Goal: Task Accomplishment & Management: Use online tool/utility

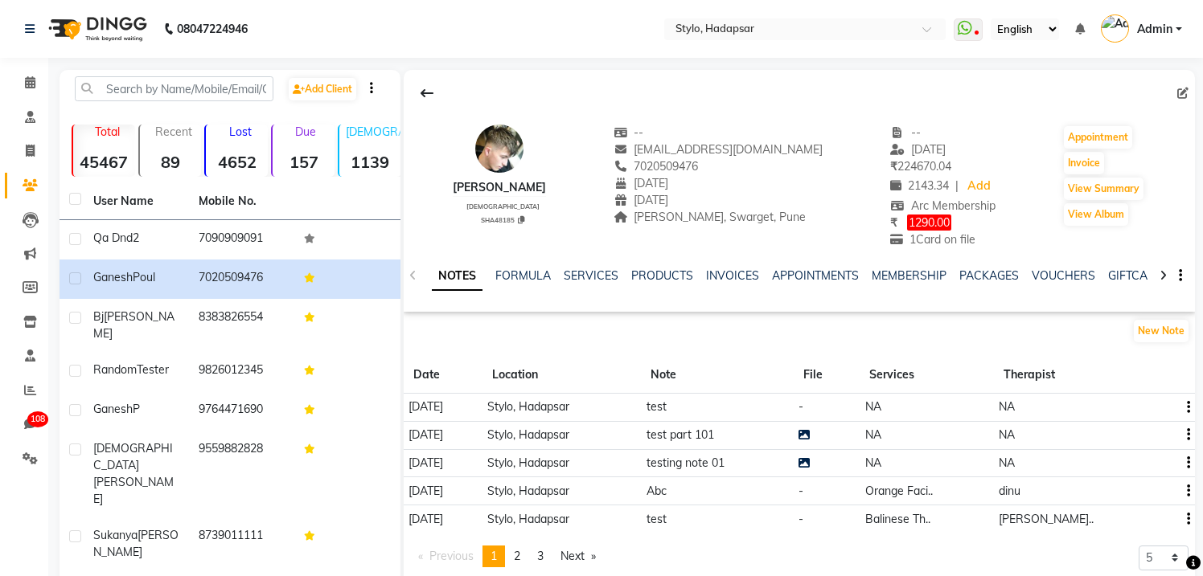
scroll to position [0, 297]
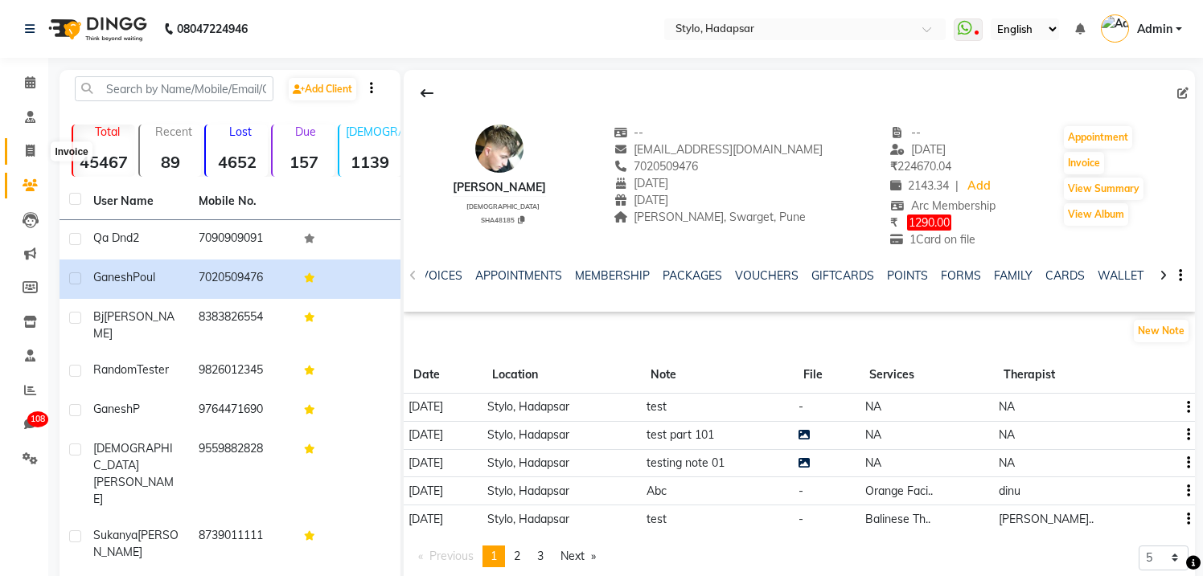
click at [27, 145] on icon at bounding box center [30, 151] width 9 height 12
select select "service"
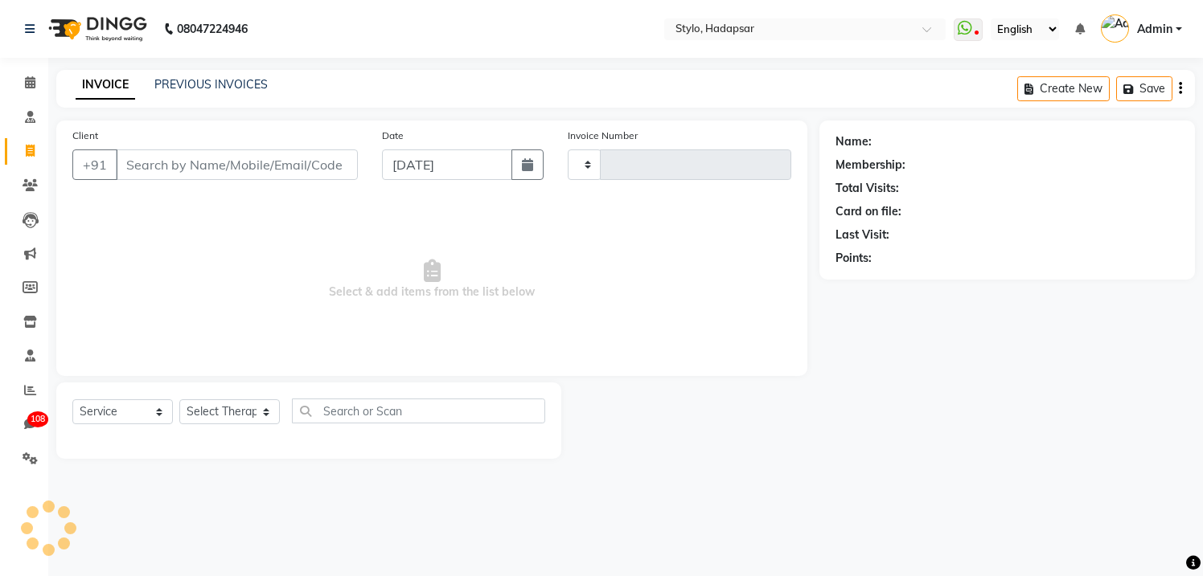
type input "760"
select select "157"
click at [32, 83] on icon at bounding box center [30, 82] width 10 height 12
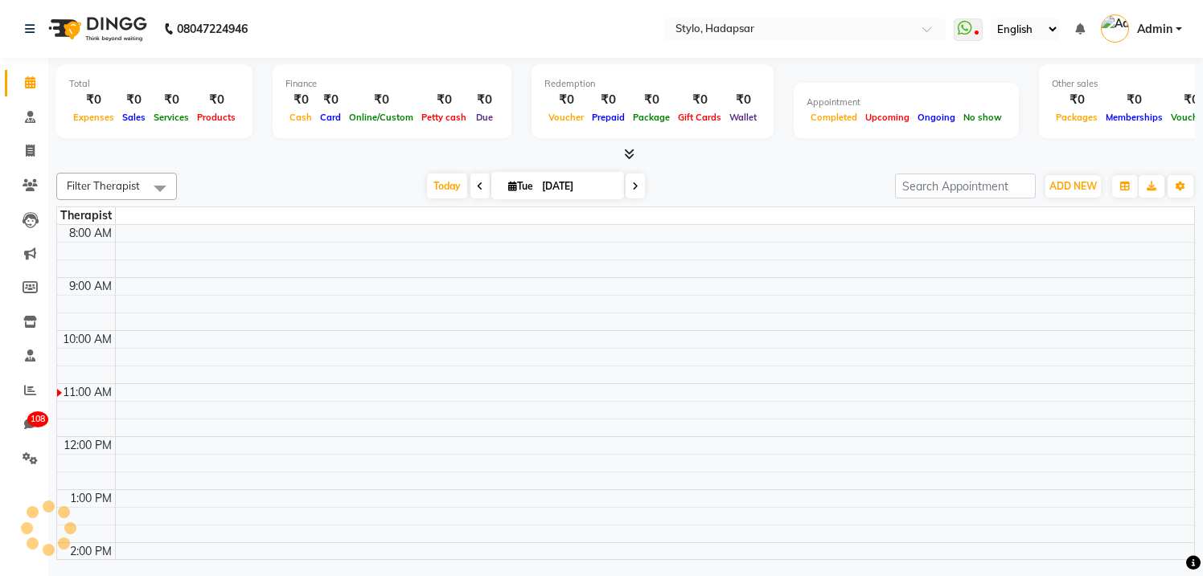
click at [477, 185] on icon at bounding box center [480, 187] width 6 height 10
type input "[DATE]"
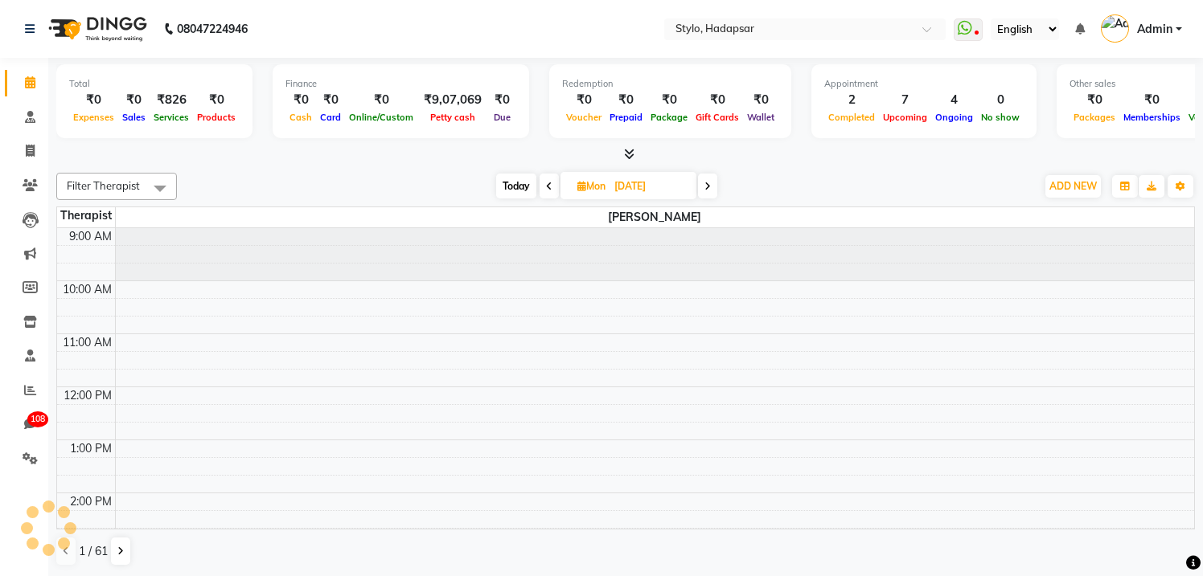
scroll to position [107, 0]
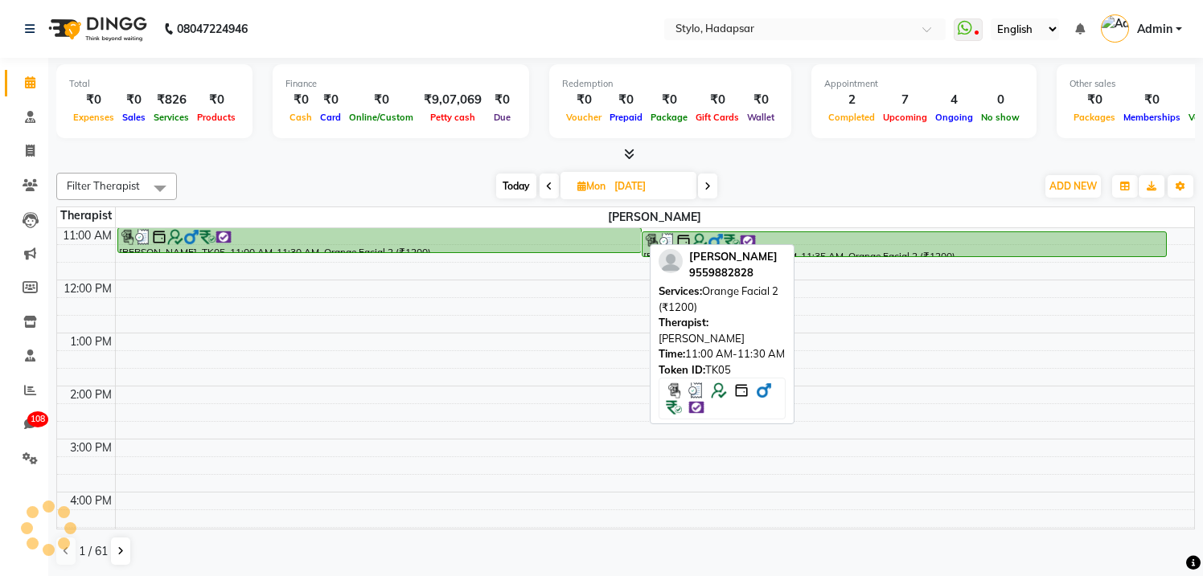
click at [420, 240] on div at bounding box center [380, 237] width 522 height 16
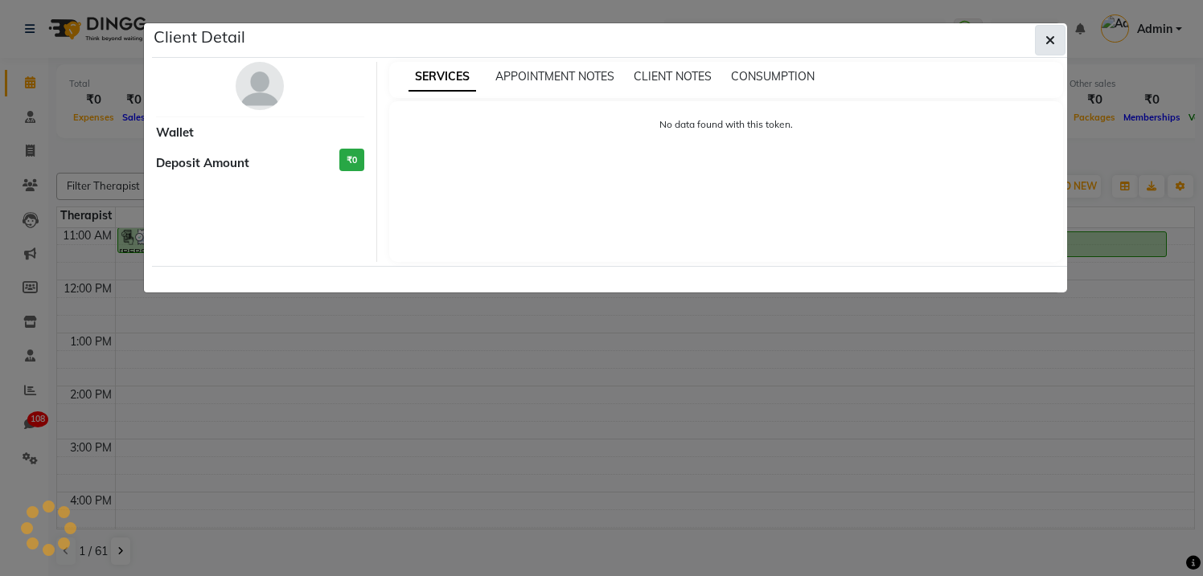
click at [1051, 39] on icon "button" at bounding box center [1050, 40] width 10 height 13
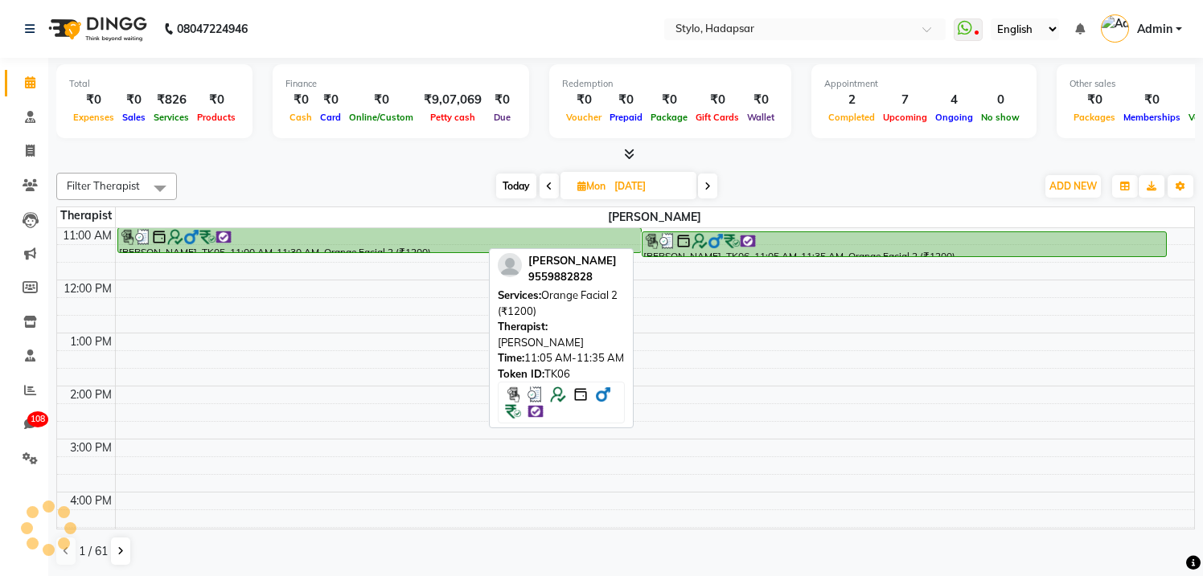
click at [763, 241] on div at bounding box center [904, 241] width 522 height 16
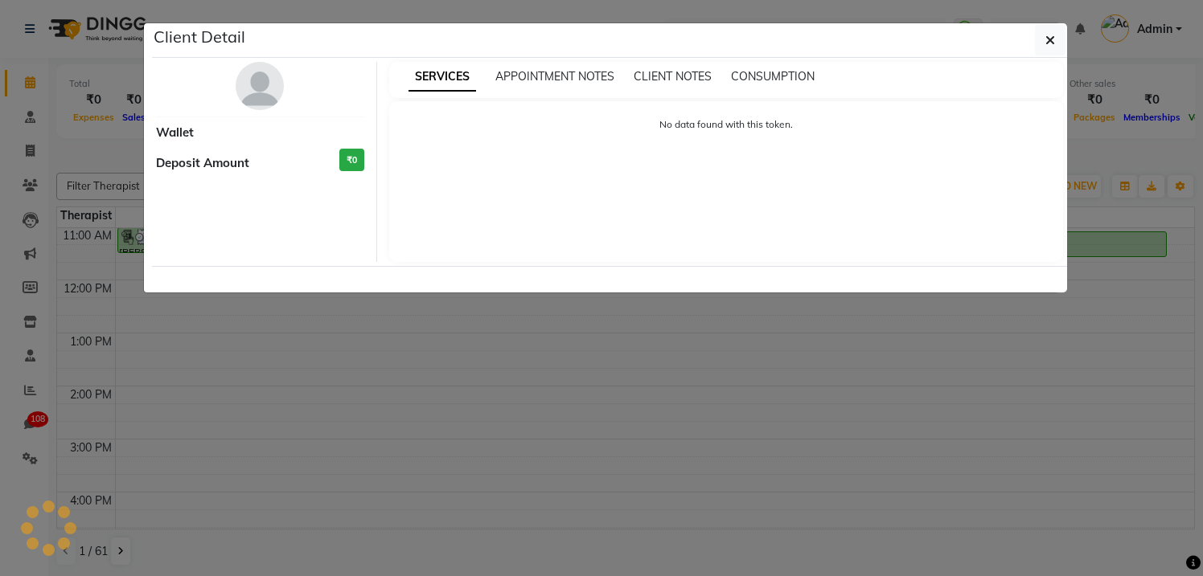
select select "3"
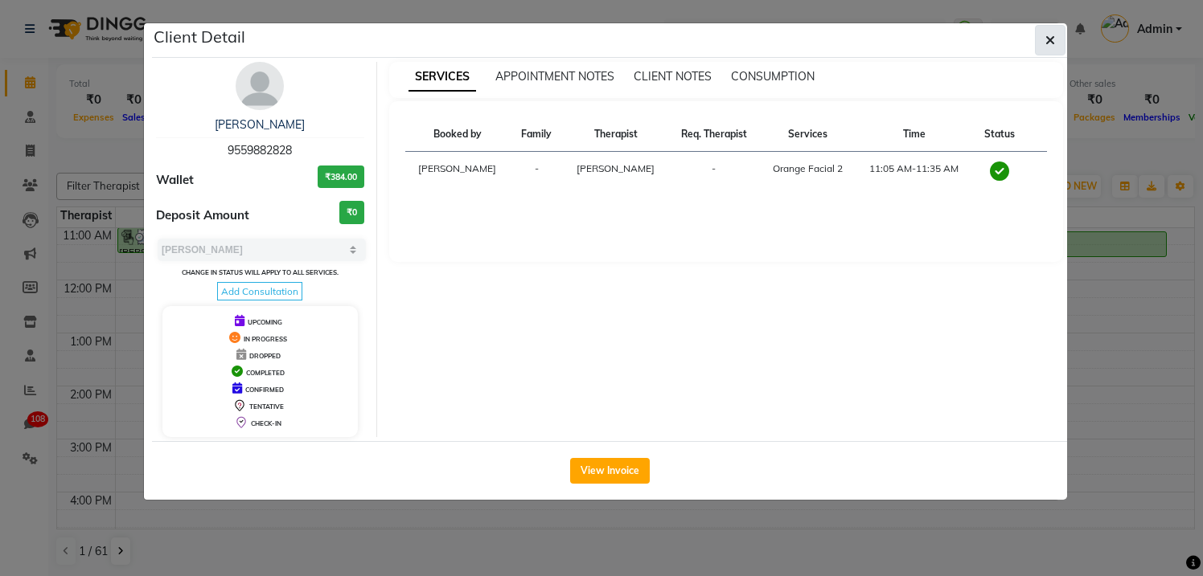
click at [1050, 34] on icon "button" at bounding box center [1050, 40] width 10 height 13
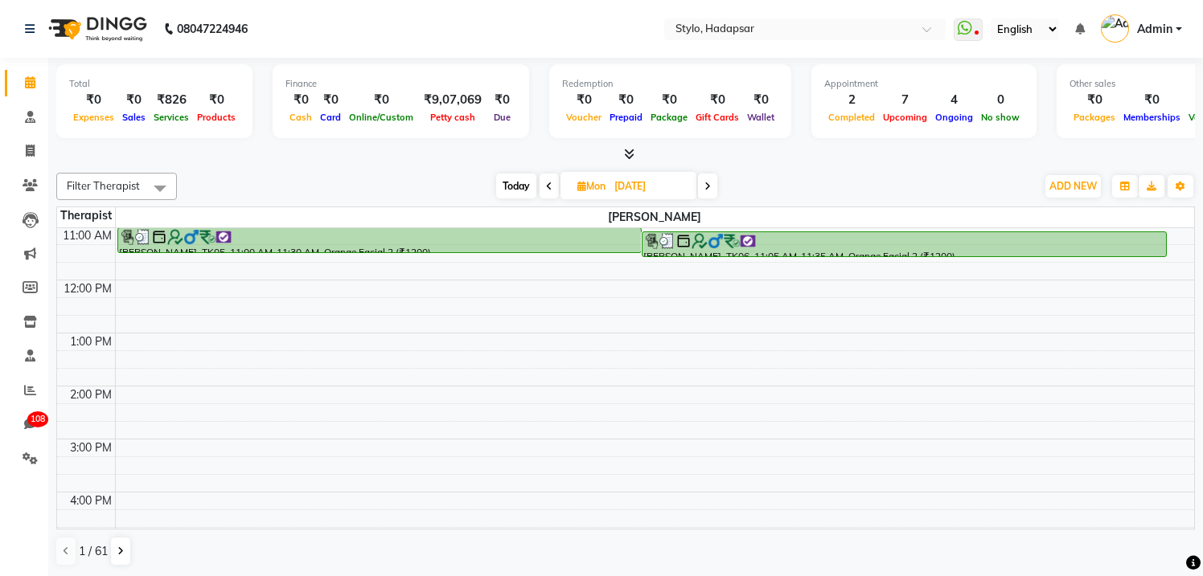
click at [100, 191] on span "Filter Therapist" at bounding box center [103, 185] width 73 height 13
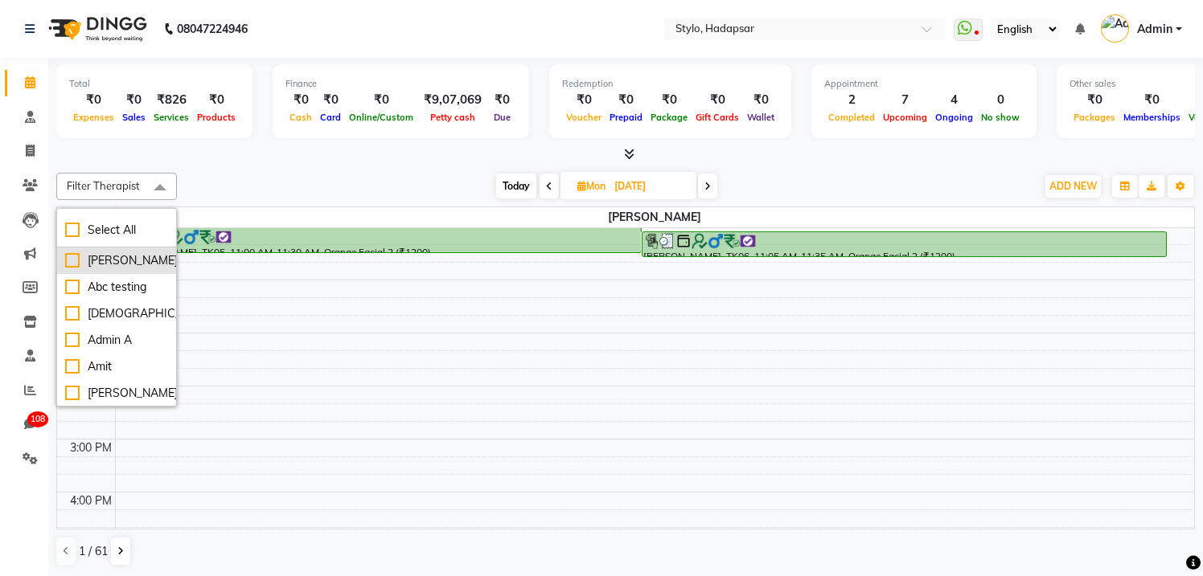
click at [81, 256] on div "[PERSON_NAME]" at bounding box center [116, 260] width 103 height 17
checkbox input "true"
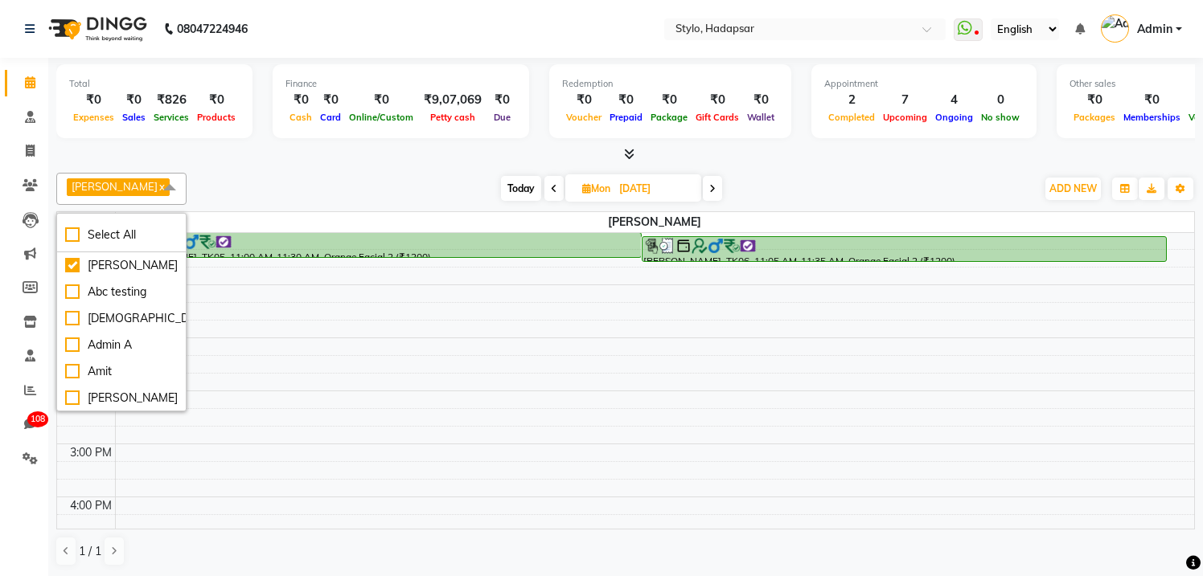
click at [373, 175] on div "aadi [PERSON_NAME] x Select All aadi [PERSON_NAME] Abc testing abhi Admin A Ami…" at bounding box center [625, 189] width 1138 height 32
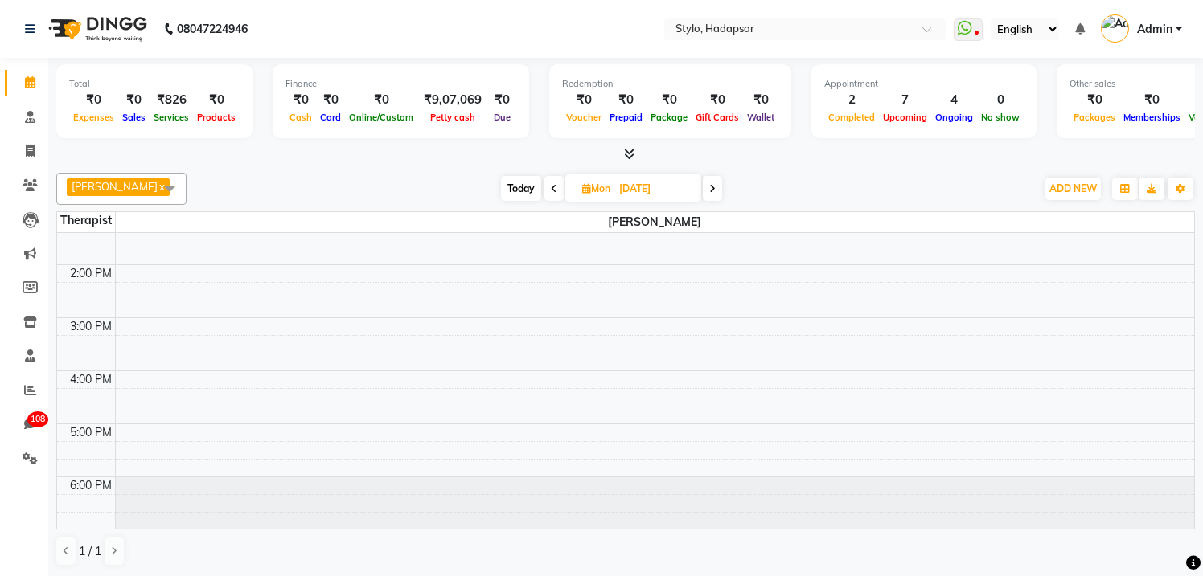
scroll to position [0, 0]
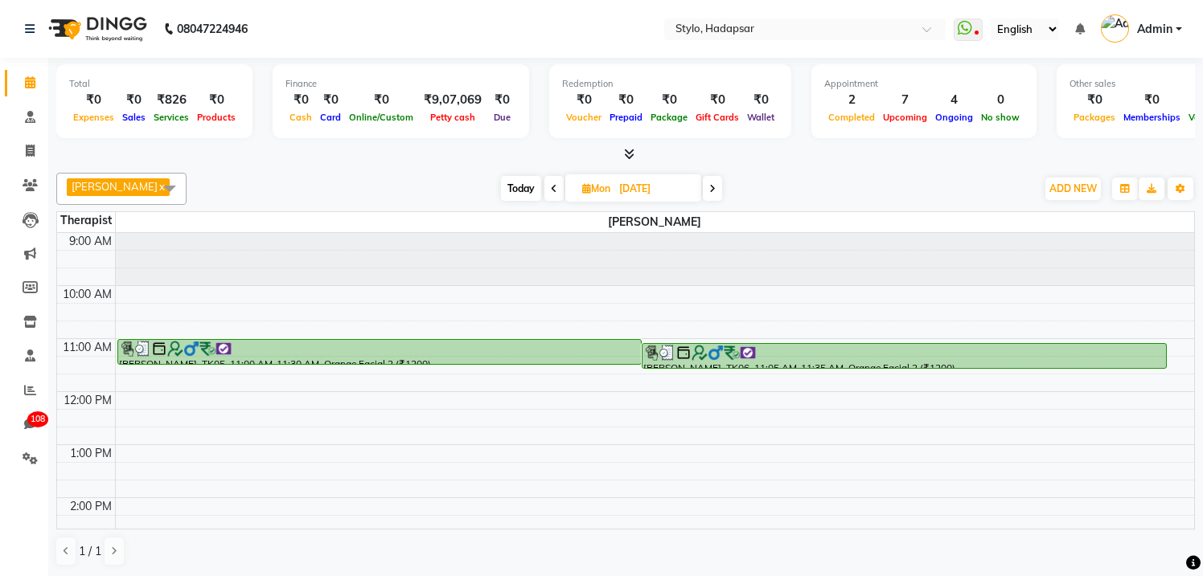
click at [162, 183] on span at bounding box center [170, 188] width 32 height 31
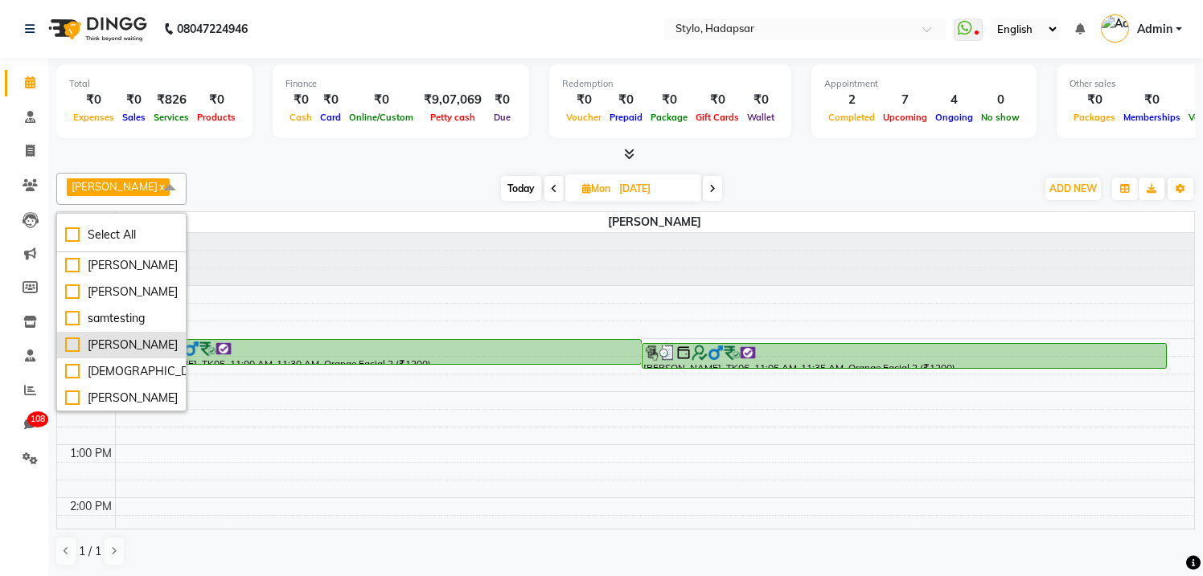
scroll to position [1055, 0]
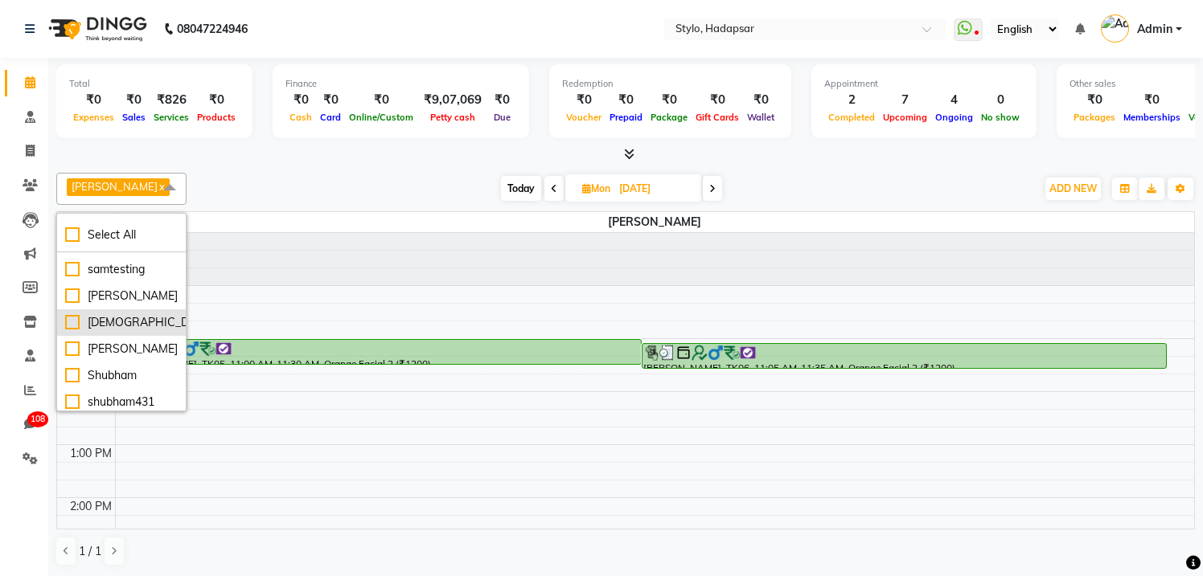
click at [107, 331] on div "[DEMOGRAPHIC_DATA]" at bounding box center [121, 322] width 113 height 17
checkbox input "true"
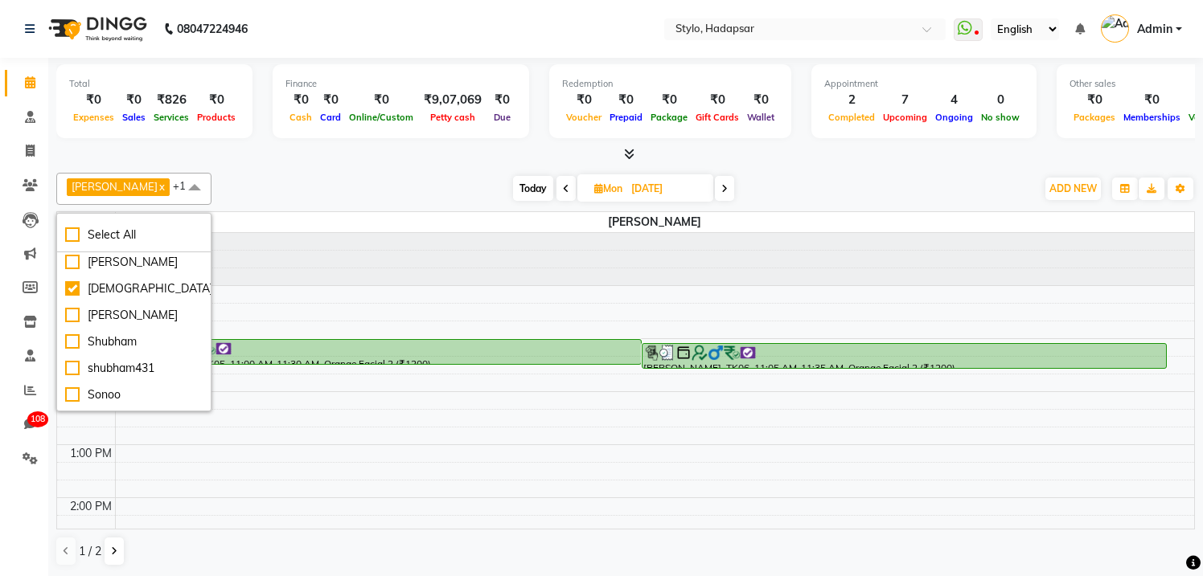
click at [405, 179] on div "[DATE] [DATE]" at bounding box center [623, 189] width 808 height 24
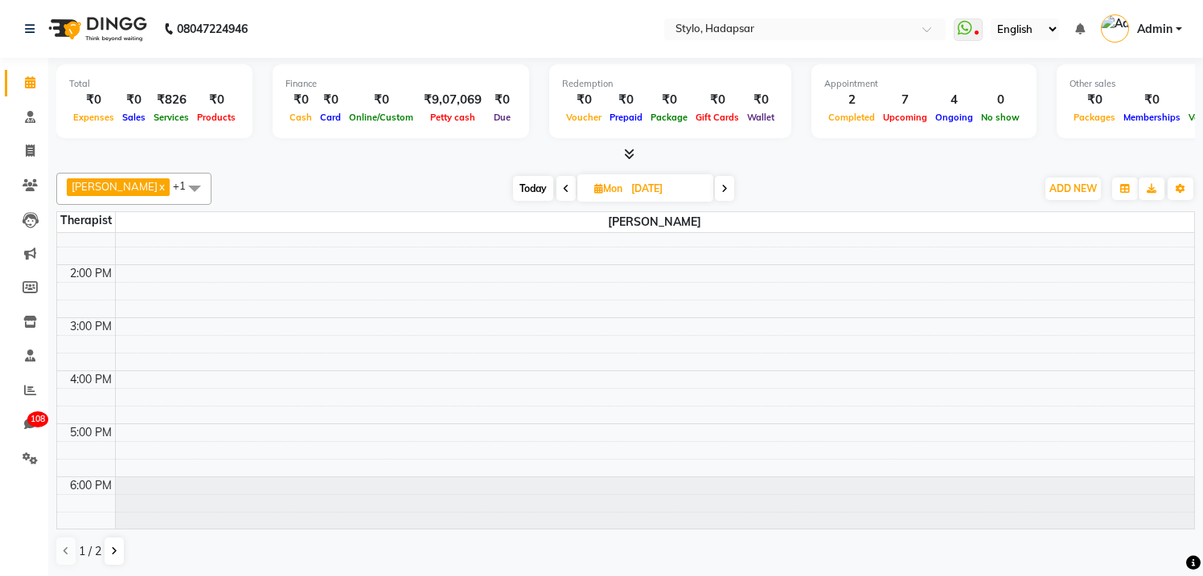
scroll to position [0, 0]
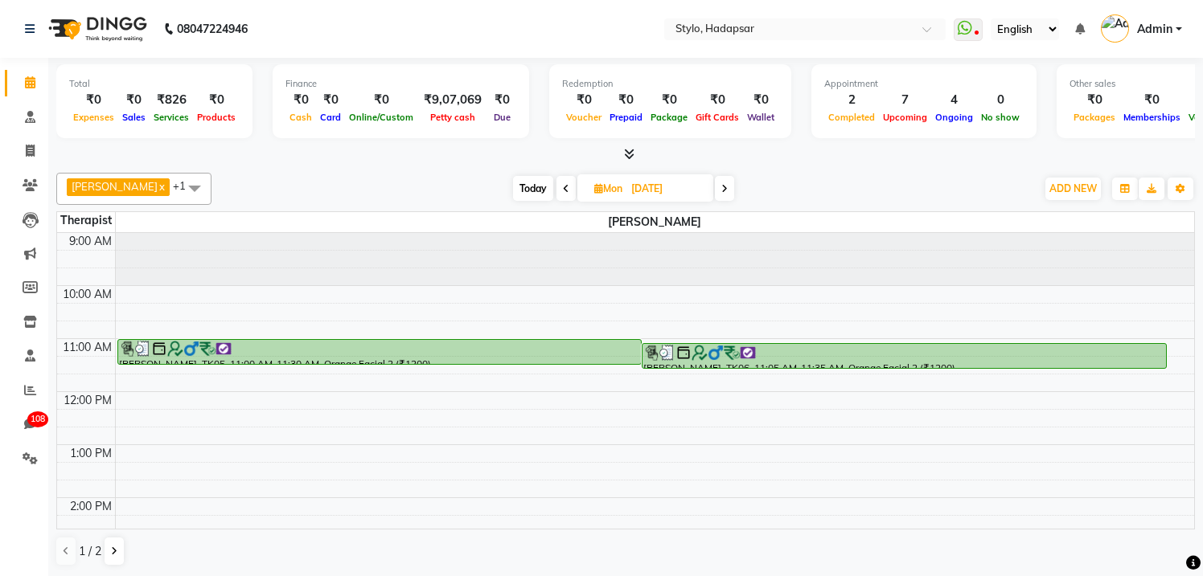
click at [178, 185] on span at bounding box center [194, 188] width 32 height 31
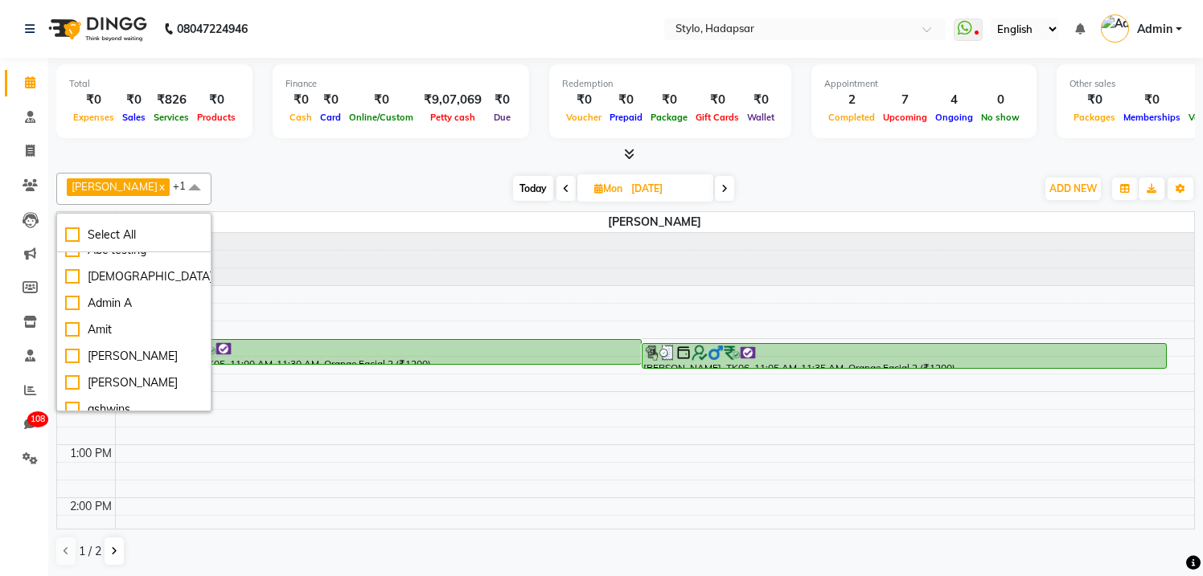
scroll to position [41, 0]
click at [95, 278] on div "[DEMOGRAPHIC_DATA]" at bounding box center [133, 277] width 137 height 17
checkbox input "true"
click at [296, 185] on div "[DATE] [DATE]" at bounding box center [623, 189] width 808 height 24
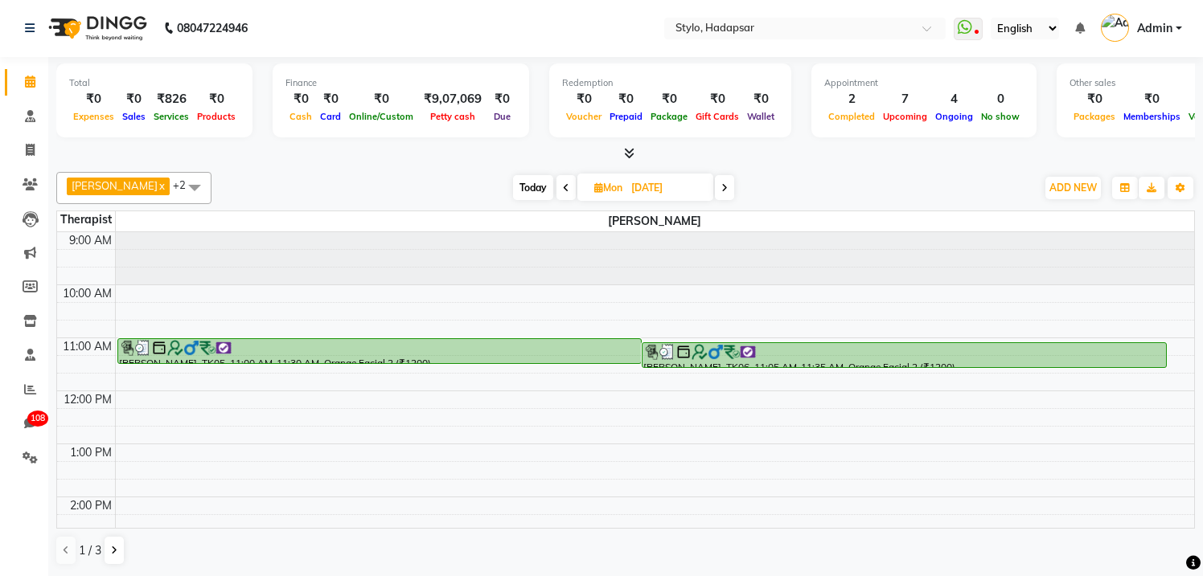
scroll to position [0, 0]
click at [1128, 187] on icon "button" at bounding box center [1125, 189] width 10 height 10
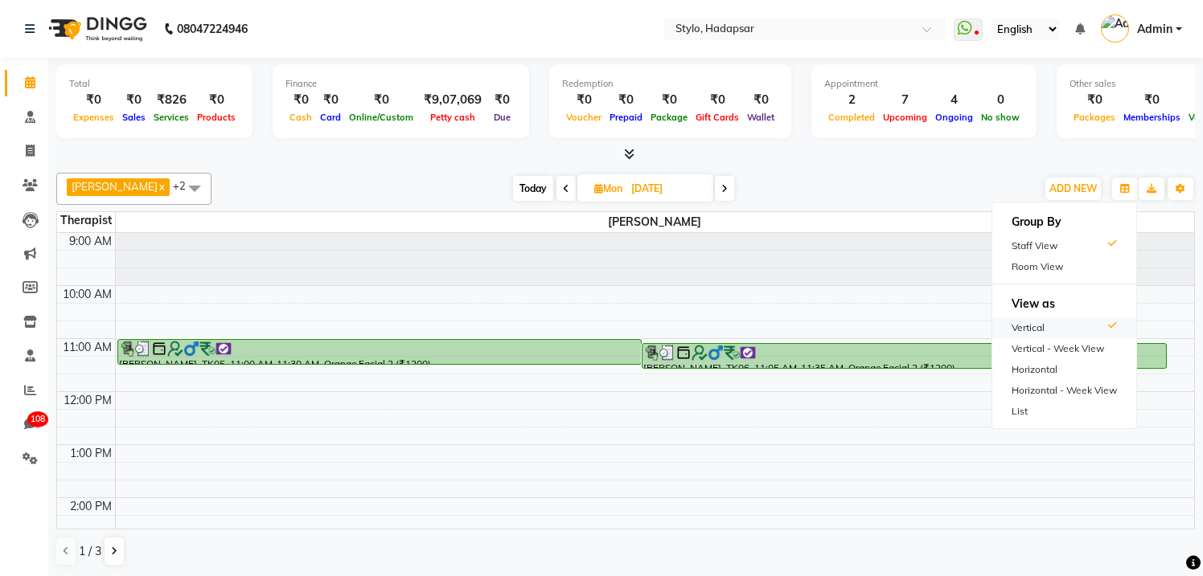
click at [1052, 323] on div "Vertical" at bounding box center [1064, 328] width 144 height 21
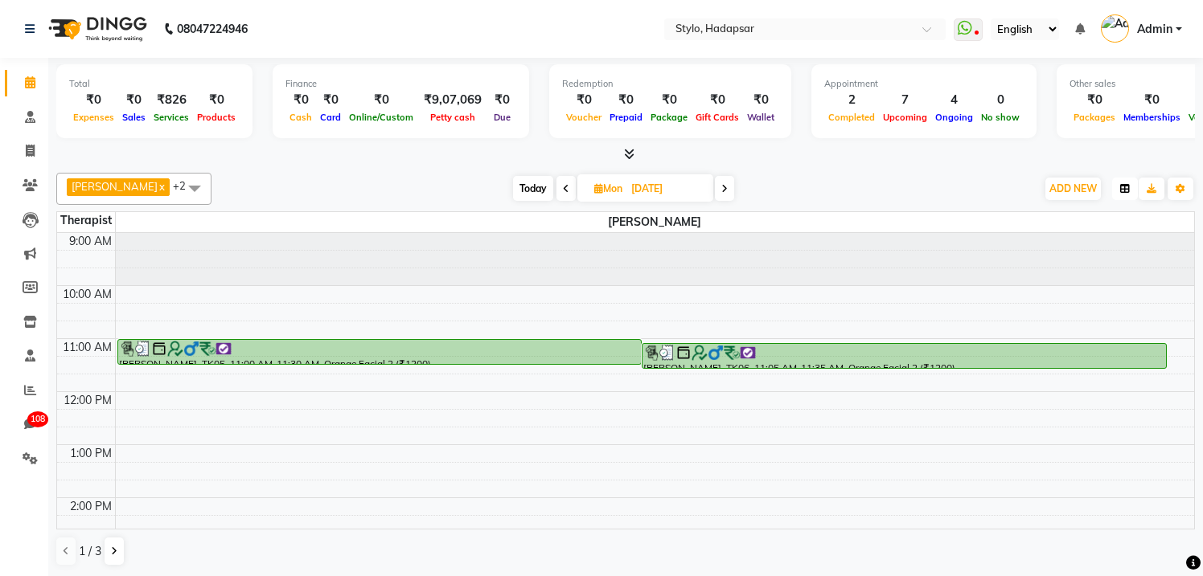
click at [1130, 189] on button "button" at bounding box center [1125, 189] width 26 height 23
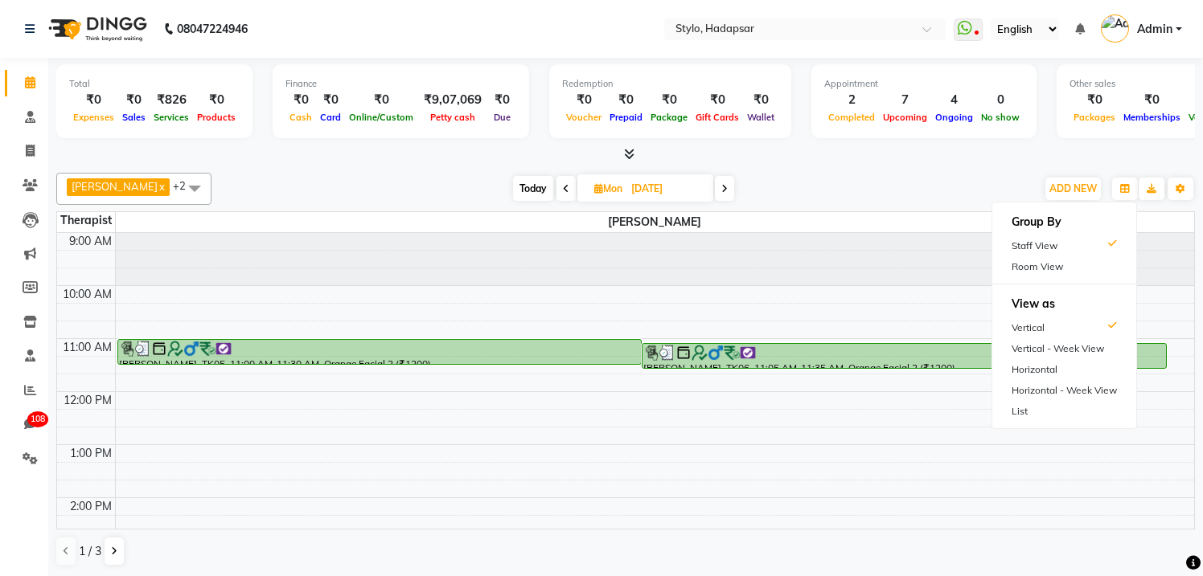
click at [865, 175] on div "aadi [PERSON_NAME][DEMOGRAPHIC_DATA] x abhi x +2 Select All aadi [PERSON_NAME] …" at bounding box center [625, 189] width 1138 height 32
